Goal: Task Accomplishment & Management: Manage account settings

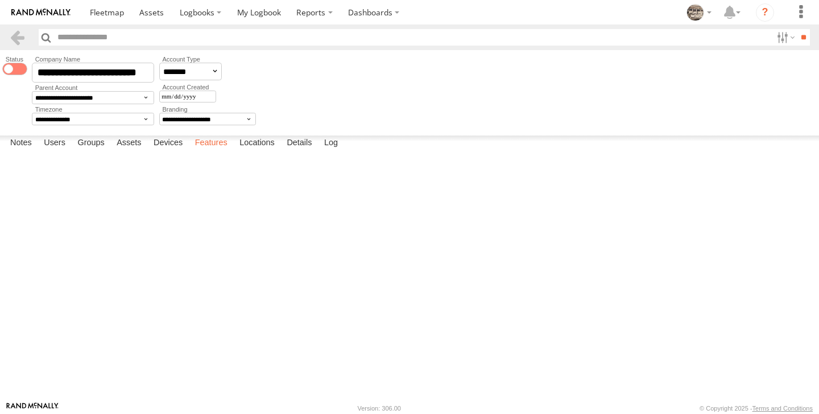
click at [215, 151] on label "Features" at bounding box center [211, 143] width 44 height 16
select select "*"
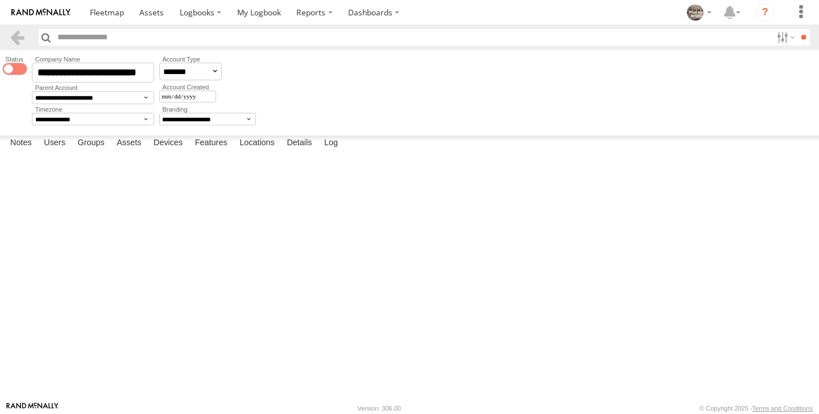
select select "*"
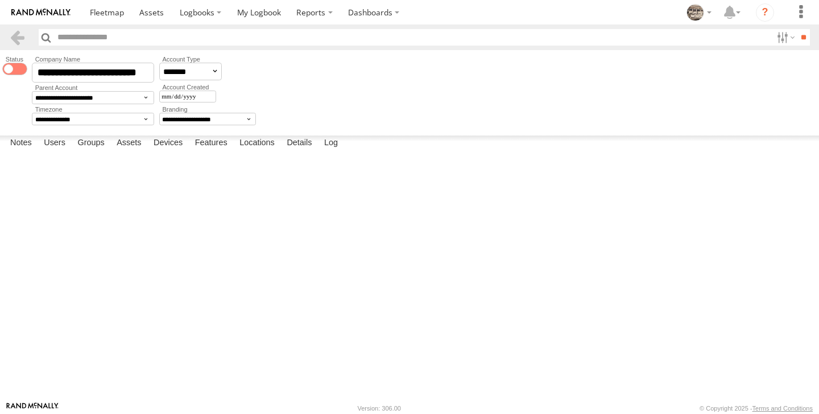
select select "*"
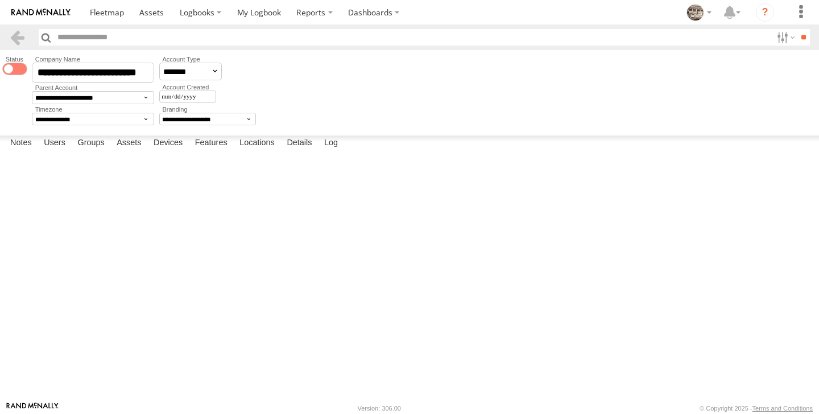
click at [0, 0] on label at bounding box center [0, 0] width 0 height 0
click at [0, 0] on label "Navigation Status Control" at bounding box center [0, 0] width 0 height 0
